Goal: Register for event/course: Sign up to attend an event or enroll in a course

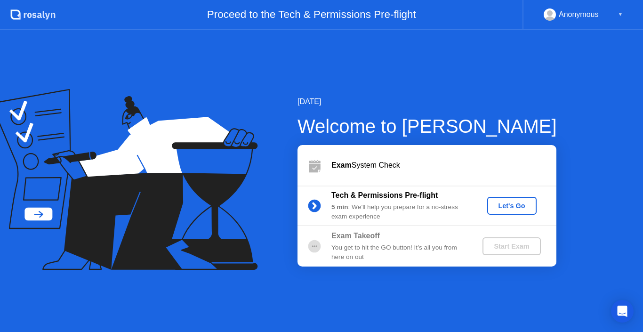
click at [511, 207] on div "Let's Go" at bounding box center [512, 206] width 42 height 8
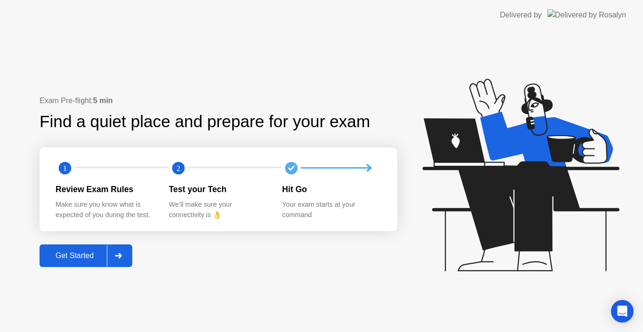
click at [81, 256] on div "Get Started" at bounding box center [74, 255] width 64 height 8
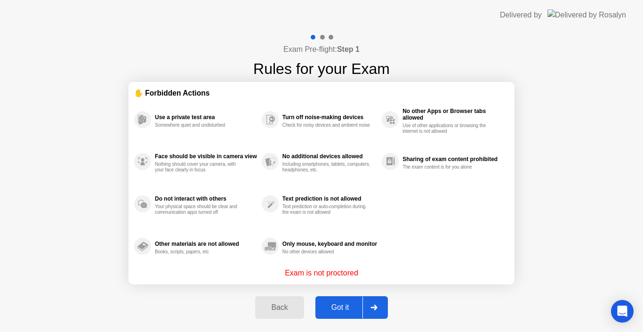
drag, startPoint x: 349, startPoint y: 271, endPoint x: 357, endPoint y: 273, distance: 7.7
click at [357, 273] on p "Exam is not proctored" at bounding box center [321, 272] width 73 height 11
drag, startPoint x: 319, startPoint y: 274, endPoint x: 324, endPoint y: 274, distance: 5.6
click at [324, 274] on p "Exam is not proctored" at bounding box center [321, 272] width 73 height 11
click at [285, 310] on div "Back" at bounding box center [279, 307] width 43 height 8
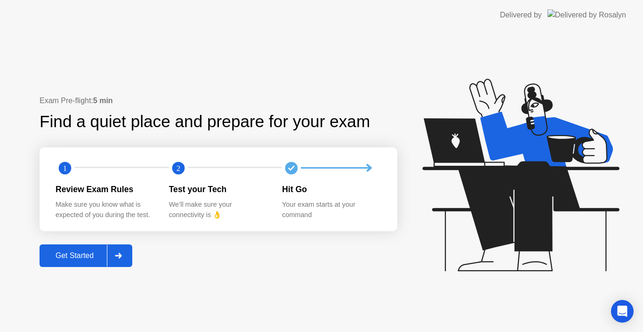
click at [88, 255] on div "Get Started" at bounding box center [74, 255] width 64 height 8
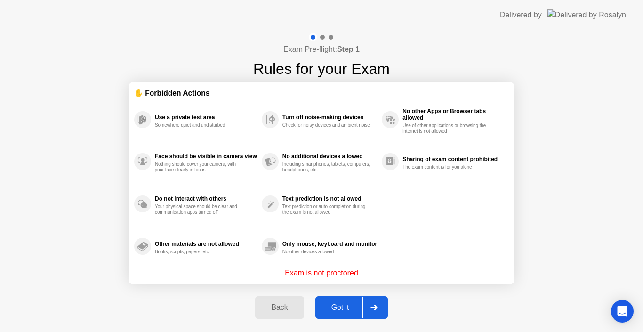
click at [342, 306] on div "Got it" at bounding box center [340, 307] width 44 height 8
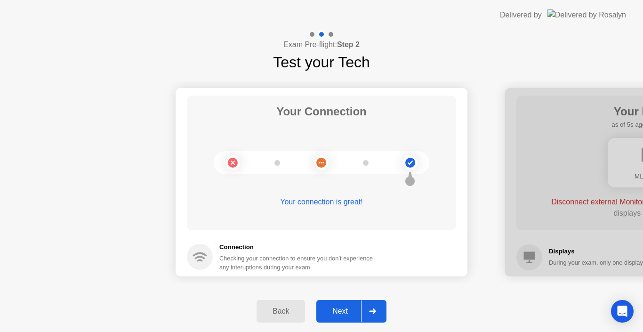
click at [341, 310] on div "Next" at bounding box center [340, 311] width 42 height 8
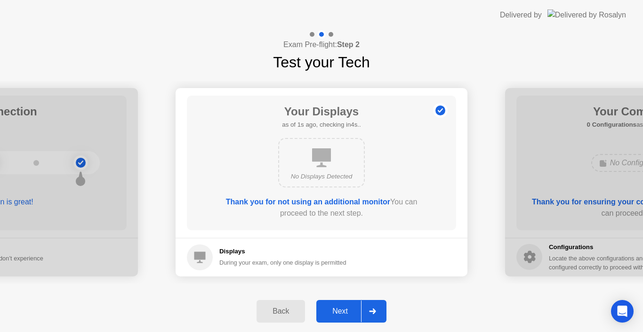
click at [341, 309] on div "Next" at bounding box center [340, 311] width 42 height 8
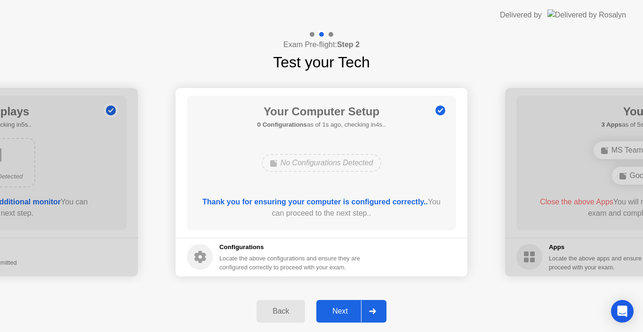
click at [342, 310] on div "Next" at bounding box center [340, 311] width 42 height 8
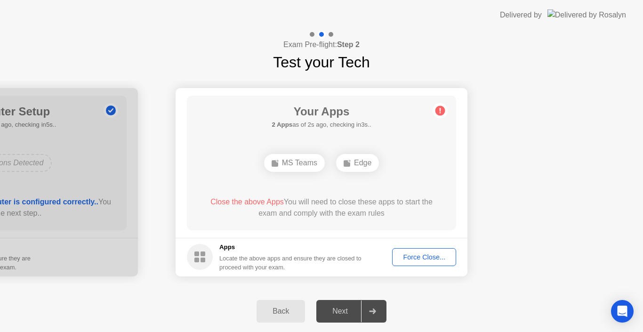
click at [427, 259] on div "Force Close..." at bounding box center [423, 257] width 57 height 8
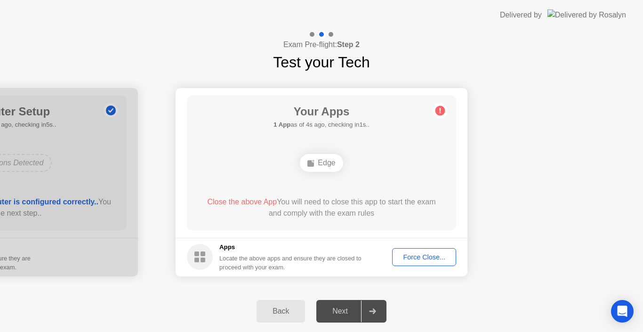
click at [418, 255] on div "Force Close..." at bounding box center [423, 257] width 57 height 8
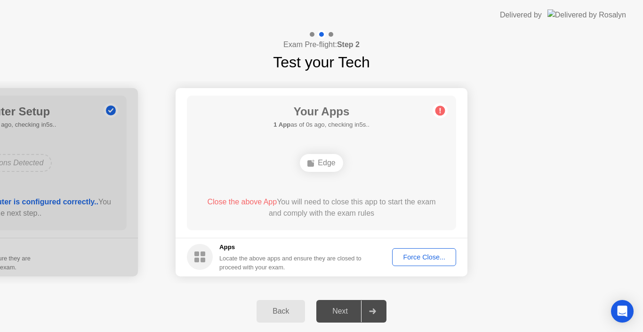
click at [248, 201] on span "Close the above App" at bounding box center [242, 202] width 70 height 8
click at [415, 255] on div "Force Close..." at bounding box center [423, 257] width 57 height 8
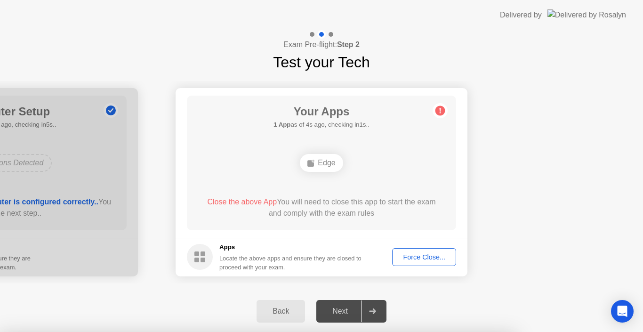
drag, startPoint x: 360, startPoint y: 240, endPoint x: 366, endPoint y: 225, distance: 15.8
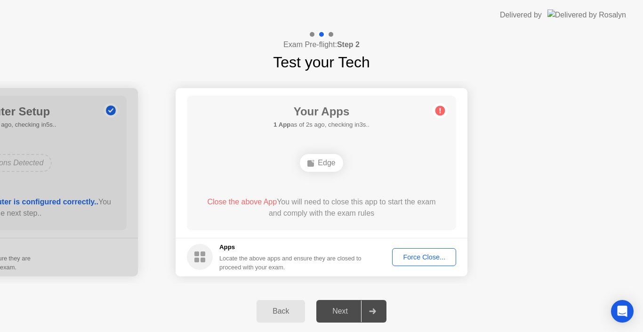
click at [412, 253] on div "Force Close..." at bounding box center [423, 257] width 57 height 8
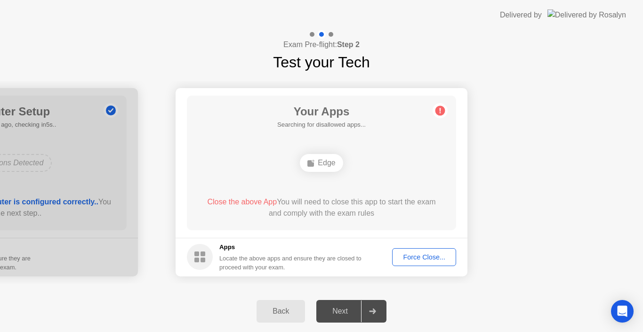
click at [424, 253] on div "Force Close..." at bounding box center [423, 257] width 57 height 8
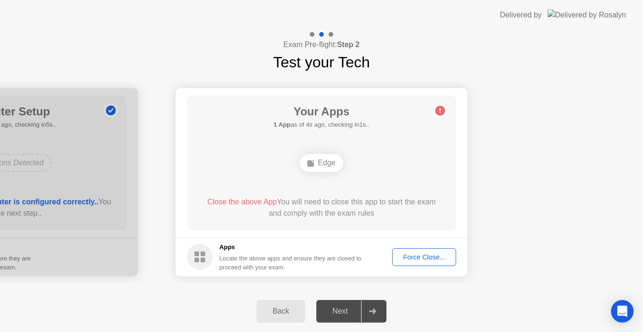
click at [428, 257] on div "Force Close..." at bounding box center [423, 257] width 57 height 8
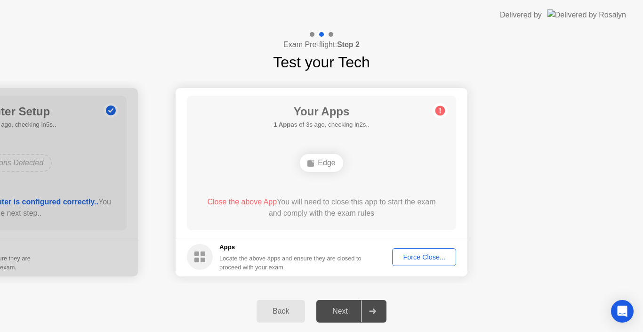
click at [422, 253] on div "Force Close..." at bounding box center [423, 257] width 57 height 8
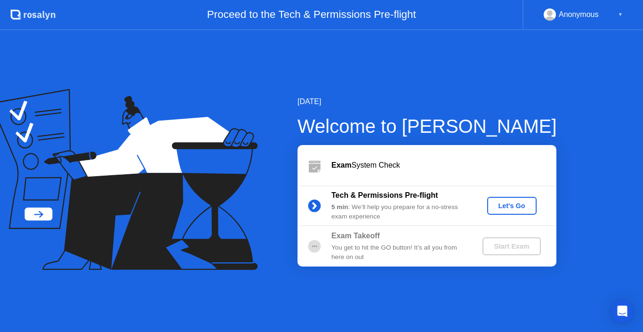
click at [513, 208] on div "Let's Go" at bounding box center [512, 206] width 42 height 8
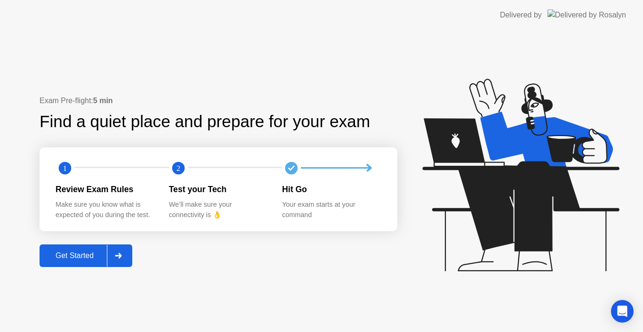
click at [114, 257] on div at bounding box center [118, 256] width 23 height 22
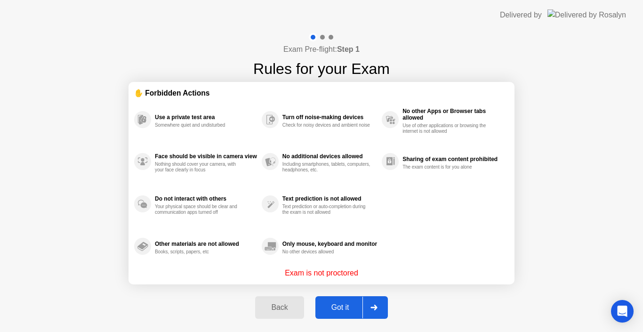
click at [339, 307] on div "Got it" at bounding box center [340, 307] width 44 height 8
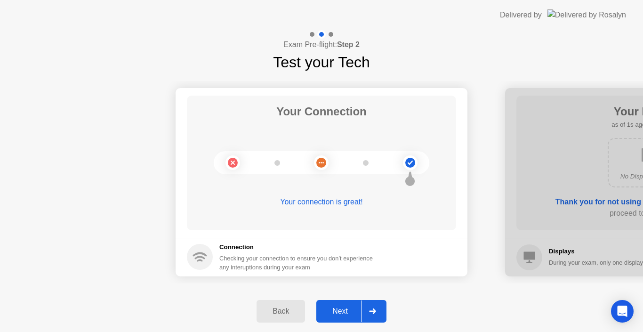
click at [340, 314] on div "Next" at bounding box center [340, 311] width 42 height 8
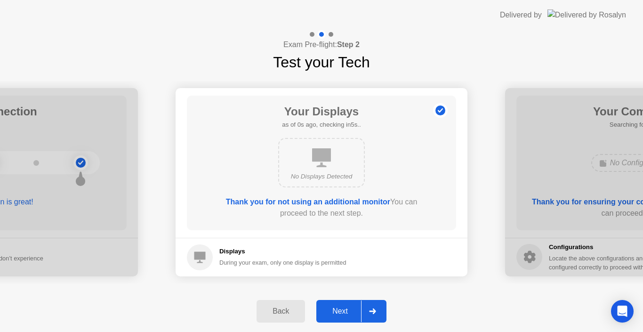
click at [340, 311] on div "Next" at bounding box center [340, 311] width 42 height 8
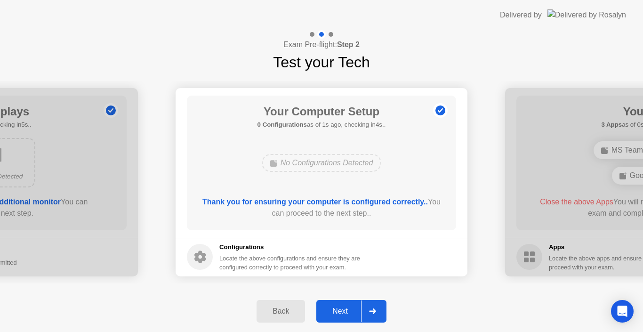
click at [340, 311] on div "Next" at bounding box center [340, 311] width 42 height 8
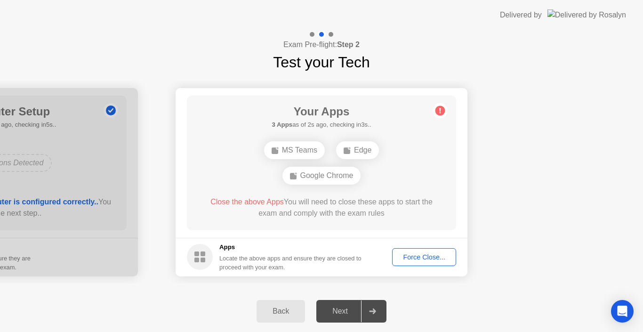
drag, startPoint x: 141, startPoint y: 302, endPoint x: 163, endPoint y: 302, distance: 21.7
click at [141, 302] on div "Back Next" at bounding box center [321, 310] width 643 height 41
click at [414, 259] on div "Force Close..." at bounding box center [423, 257] width 57 height 8
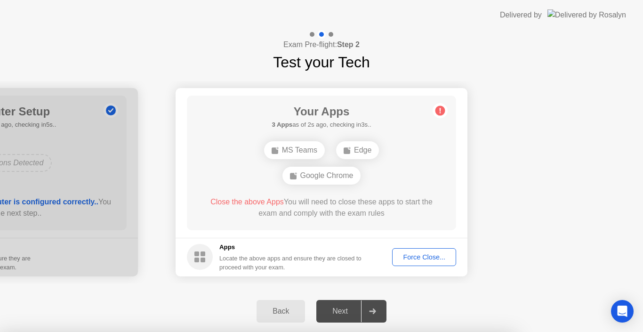
drag, startPoint x: 559, startPoint y: 249, endPoint x: 544, endPoint y: 250, distance: 14.6
click at [559, 331] on div at bounding box center [321, 332] width 643 height 0
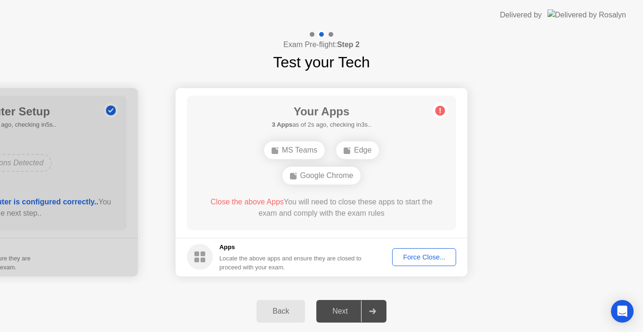
click at [411, 254] on div "Force Close..." at bounding box center [423, 257] width 57 height 8
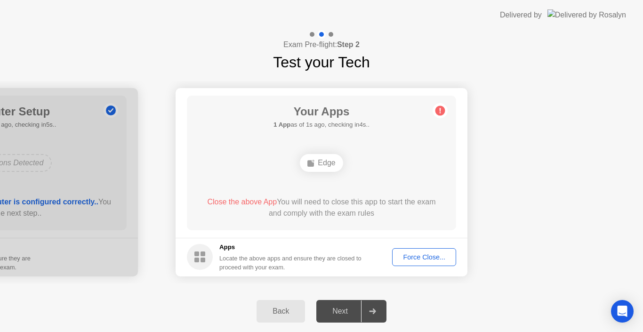
click at [410, 259] on div "Force Close..." at bounding box center [423, 257] width 57 height 8
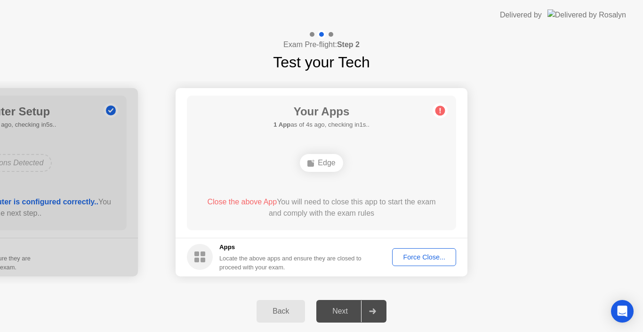
click at [422, 258] on div "Force Close..." at bounding box center [423, 257] width 57 height 8
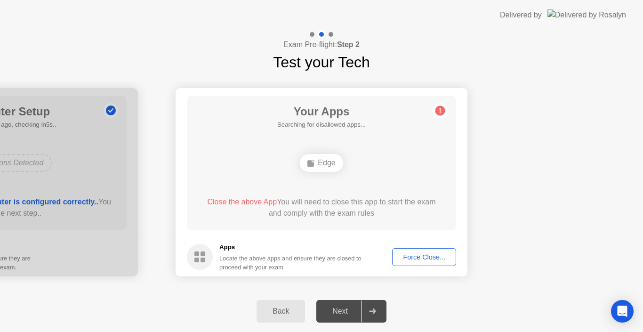
click at [329, 167] on div "Edge" at bounding box center [321, 163] width 43 height 18
click at [437, 117] on icon at bounding box center [440, 110] width 15 height 15
click at [437, 112] on circle at bounding box center [440, 110] width 10 height 10
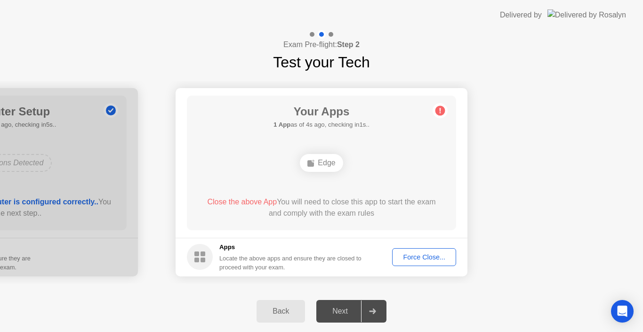
click at [437, 112] on circle at bounding box center [440, 110] width 10 height 10
click at [214, 251] on div "Apps Locate the above apps and ensure they are closed to proceed with your exam." at bounding box center [274, 256] width 175 height 29
click at [237, 253] on div "Apps Locate the above apps and ensure they are closed to proceed with your exam." at bounding box center [290, 256] width 143 height 29
drag, startPoint x: 223, startPoint y: 251, endPoint x: 192, endPoint y: 257, distance: 32.2
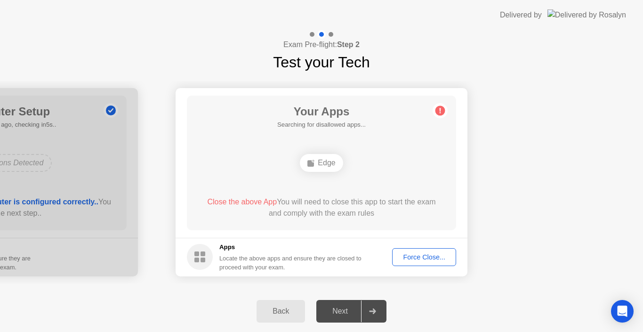
click at [222, 251] on h5 "Apps" at bounding box center [290, 246] width 143 height 9
click at [192, 257] on circle at bounding box center [200, 257] width 26 height 26
click at [215, 249] on div "Apps Locate the above apps and ensure they are closed to proceed with your exam." at bounding box center [274, 256] width 175 height 29
click at [429, 261] on div "Force Close..." at bounding box center [423, 257] width 57 height 8
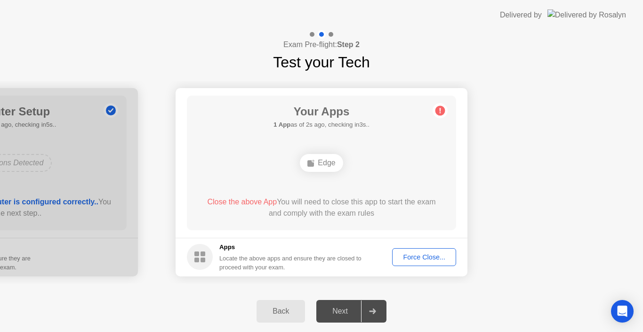
click at [433, 247] on footer "Apps Locate the above apps and ensure they are closed to proceed with your exam…" at bounding box center [322, 257] width 292 height 39
click at [428, 257] on div "Force Close..." at bounding box center [423, 257] width 57 height 8
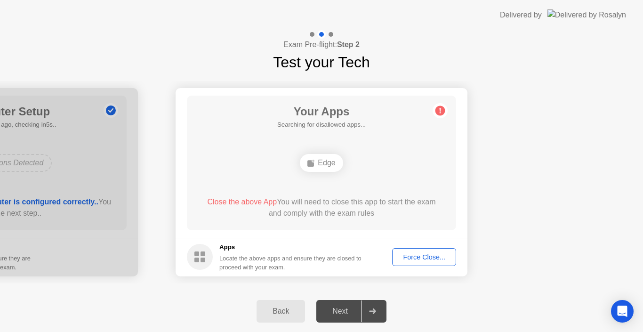
click at [423, 257] on div "Force Close..." at bounding box center [423, 257] width 57 height 8
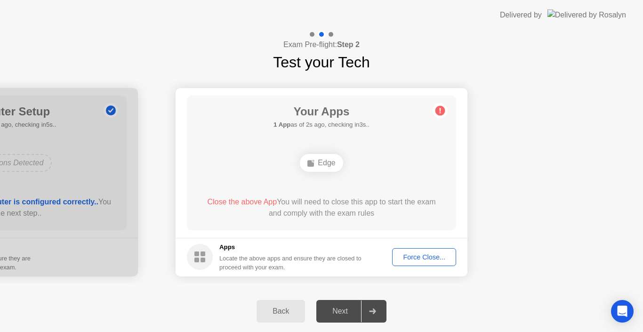
click at [422, 258] on div "Force Close..." at bounding box center [423, 257] width 57 height 8
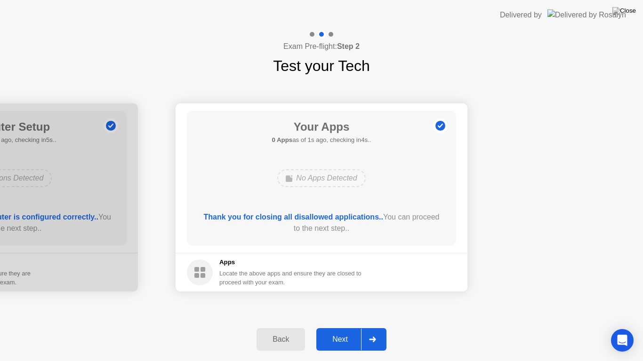
click at [350, 331] on div "Next" at bounding box center [340, 340] width 42 height 8
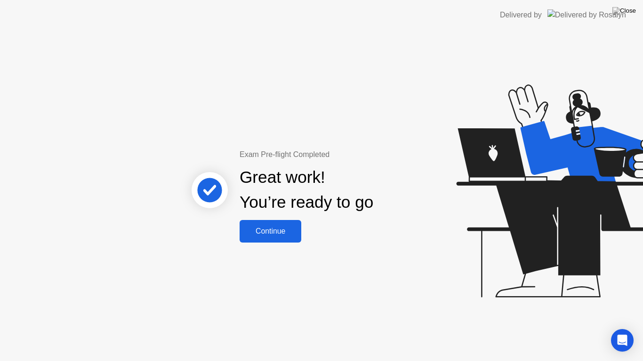
click at [278, 229] on div "Continue" at bounding box center [270, 231] width 56 height 8
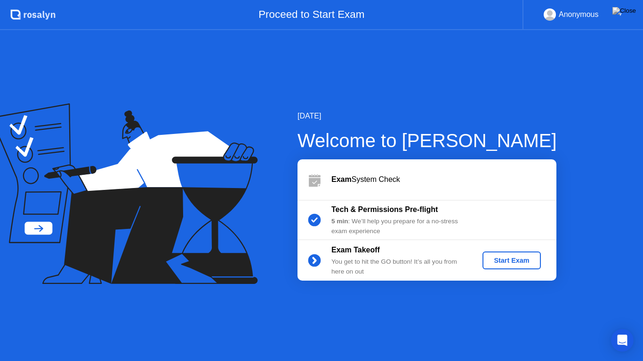
click at [515, 260] on div "Start Exam" at bounding box center [511, 261] width 50 height 8
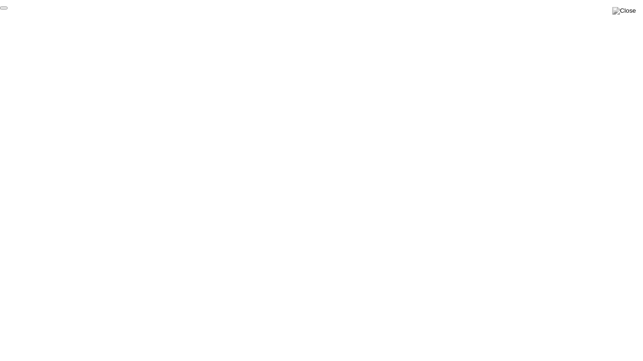
click div "End Proctoring Session"
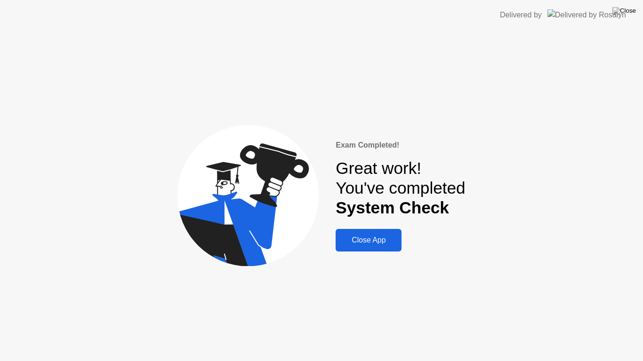
click at [378, 243] on div "Close App" at bounding box center [368, 240] width 60 height 8
